Goal: Information Seeking & Learning: Learn about a topic

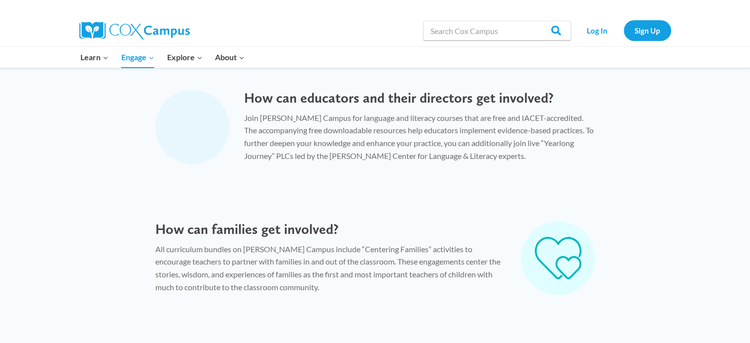
scroll to position [497, 0]
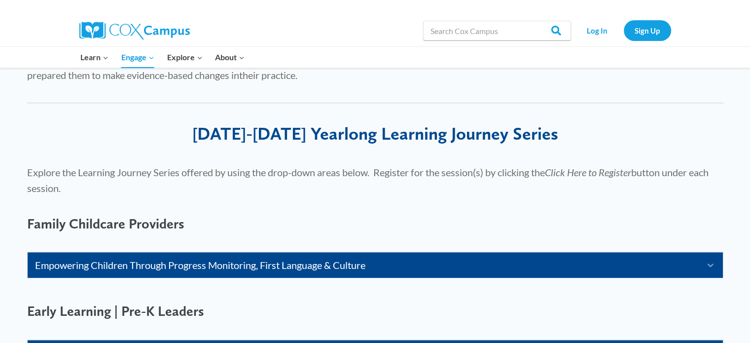
scroll to position [503, 0]
click at [596, 31] on link "Log In" at bounding box center [597, 30] width 43 height 20
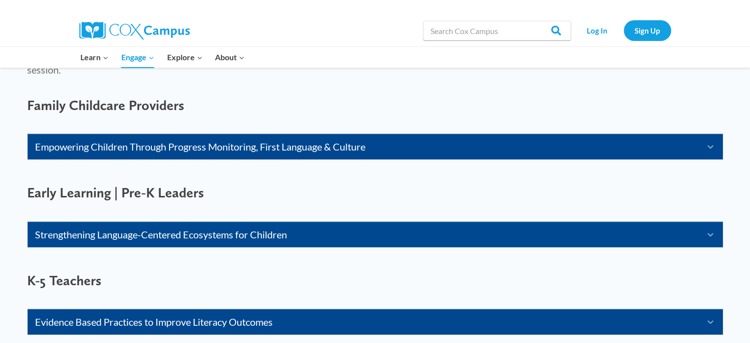
scroll to position [622, 0]
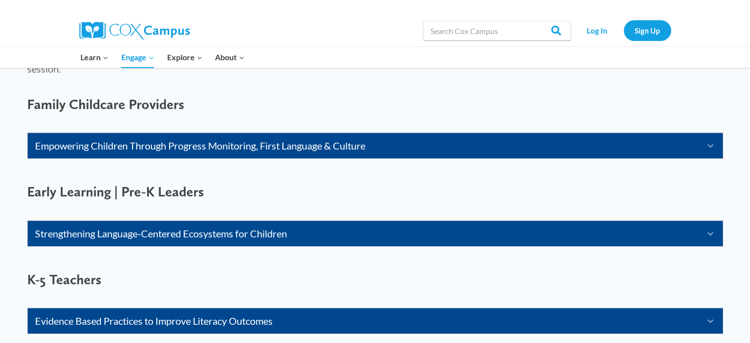
click at [106, 143] on link "Empowering Children Through Progress Monitoring, First Language & Culture" at bounding box center [363, 146] width 656 height 16
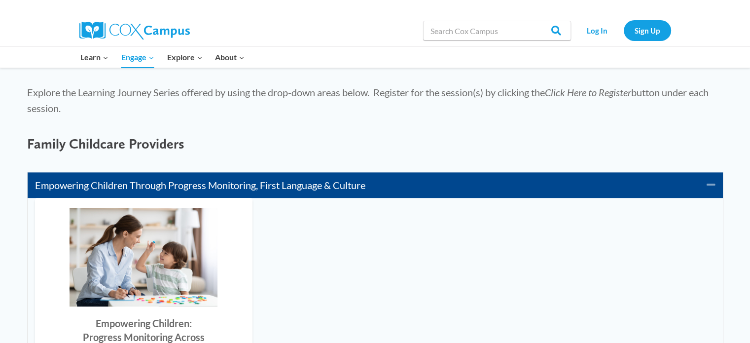
scroll to position [585, 0]
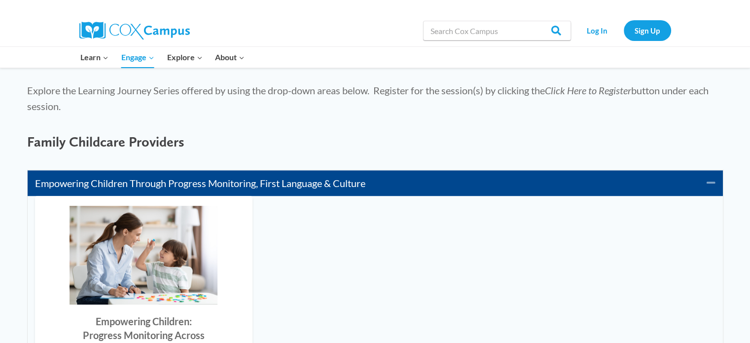
click at [231, 191] on div "Empowering Children Through Progress Monitoring, First Language & Culture Colla…" at bounding box center [375, 183] width 695 height 26
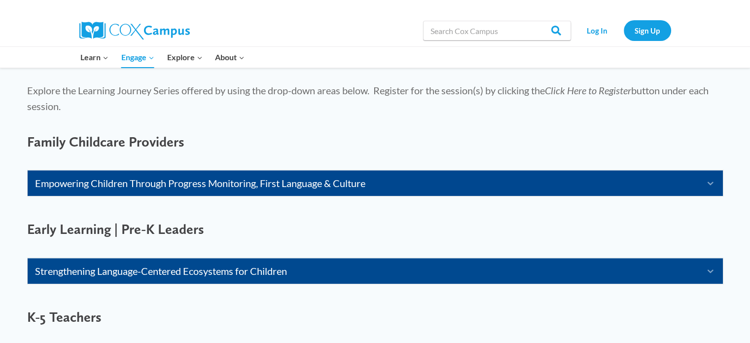
click at [119, 268] on link "Strengthening Language-Centered Ecosystems for Children" at bounding box center [363, 271] width 656 height 16
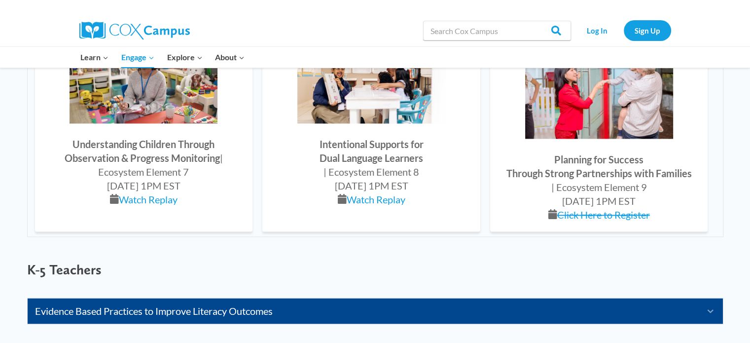
scroll to position [1275, 0]
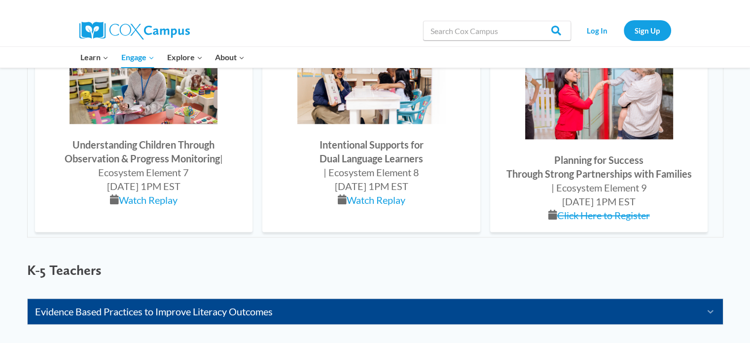
click at [590, 120] on img at bounding box center [599, 89] width 148 height 99
click at [597, 211] on link "Click Here to Register" at bounding box center [603, 215] width 93 height 12
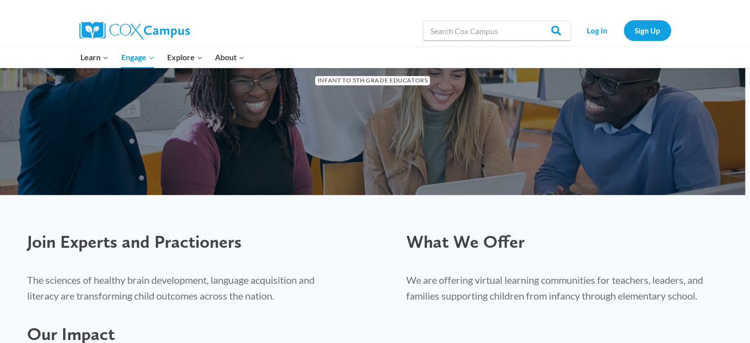
scroll to position [0, 0]
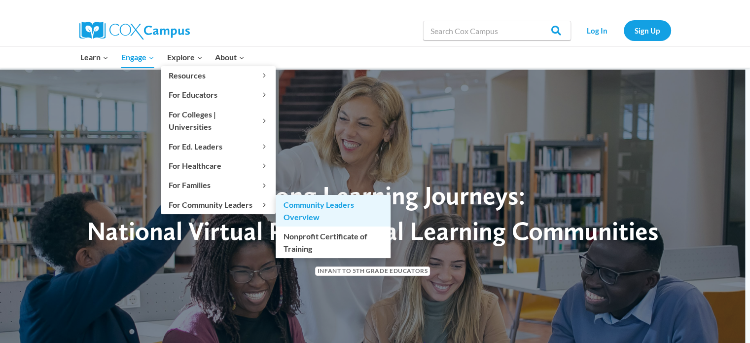
click at [305, 195] on link "Community Leaders Overview" at bounding box center [333, 211] width 115 height 32
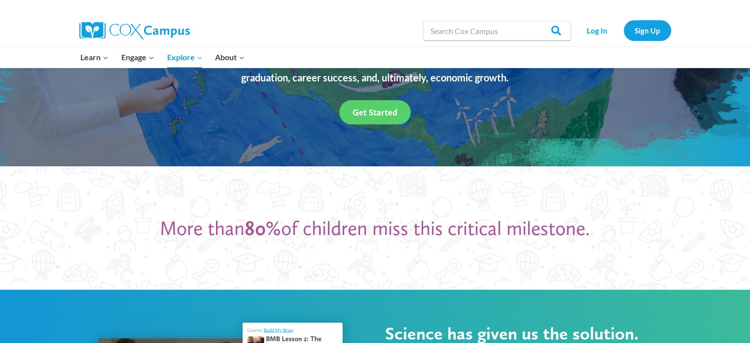
scroll to position [136, 0]
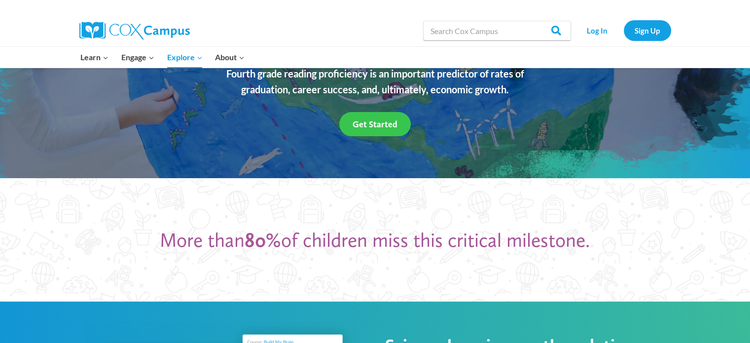
click at [379, 117] on link "Get Started" at bounding box center [374, 124] width 71 height 24
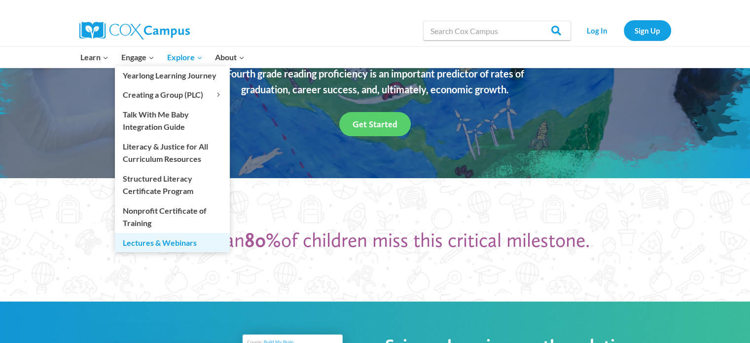
click at [138, 244] on link "Lectures & Webinars" at bounding box center [172, 242] width 115 height 19
